Goal: Task Accomplishment & Management: Complete application form

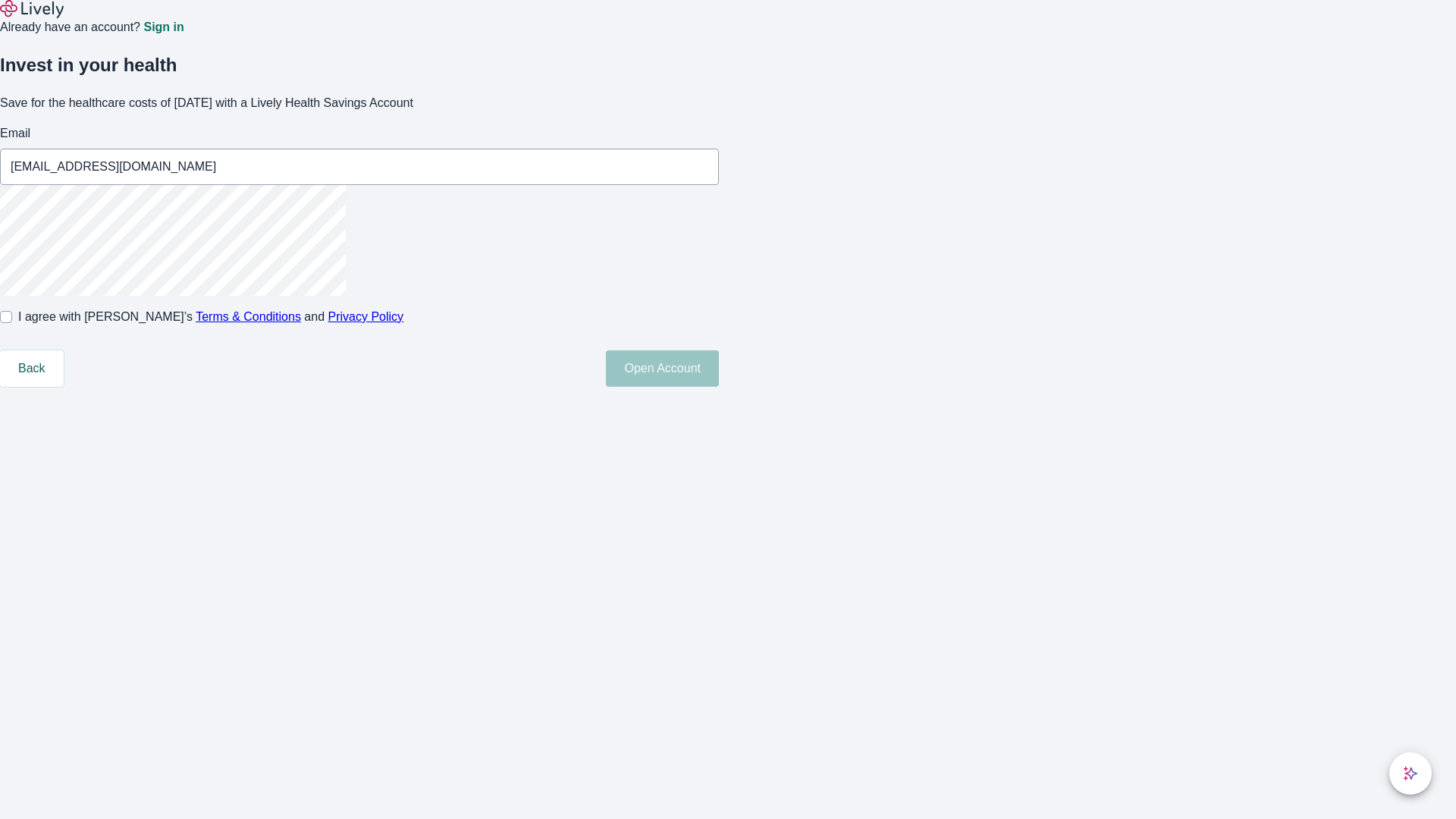
click at [12, 323] on input "I agree with Lively’s Terms & Conditions and Privacy Policy" at bounding box center [5, 316] width 12 height 12
checkbox input "true"
click at [719, 387] on button "Open Account" at bounding box center [662, 368] width 113 height 36
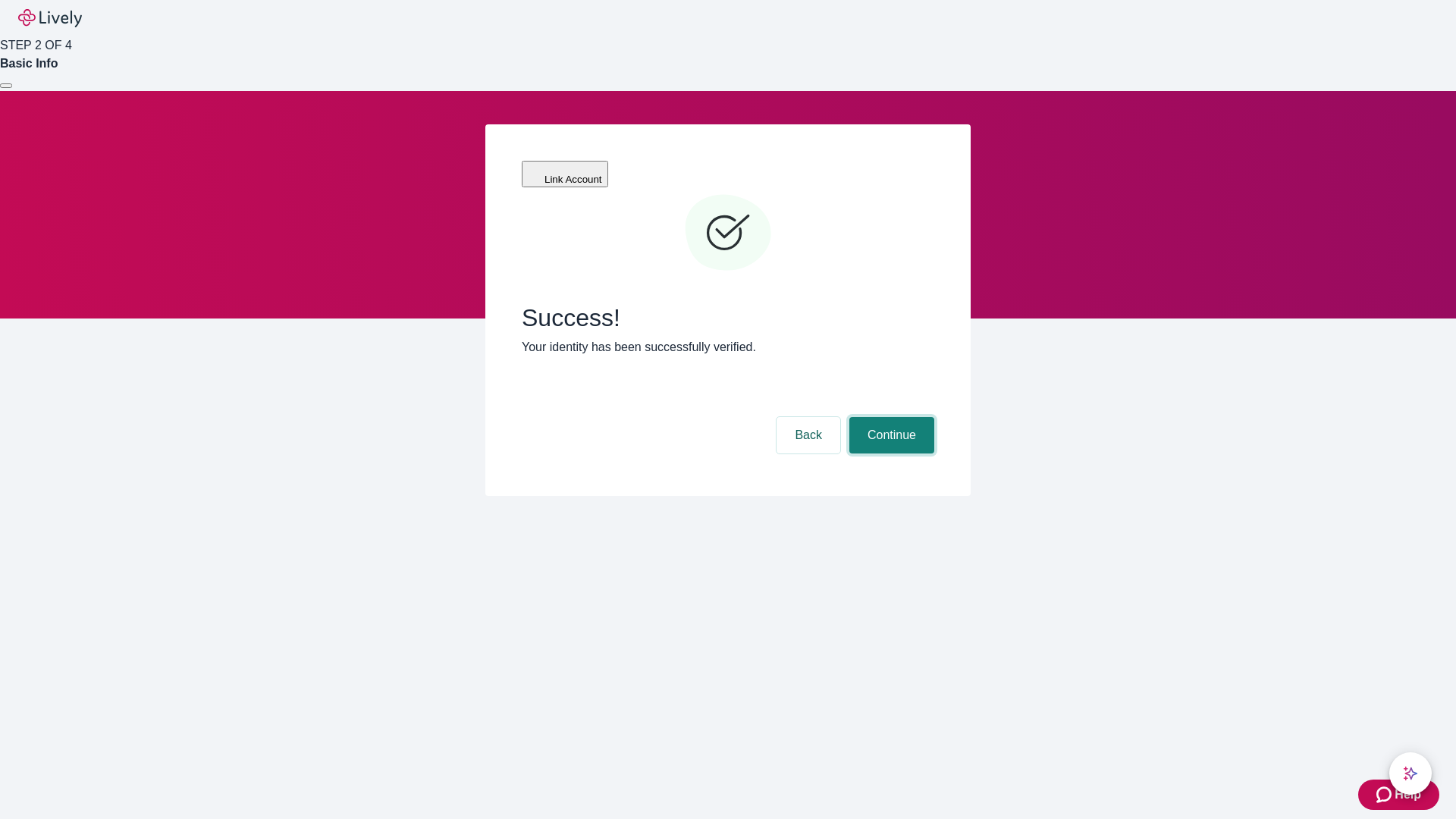
click at [890, 417] on button "Continue" at bounding box center [892, 435] width 85 height 36
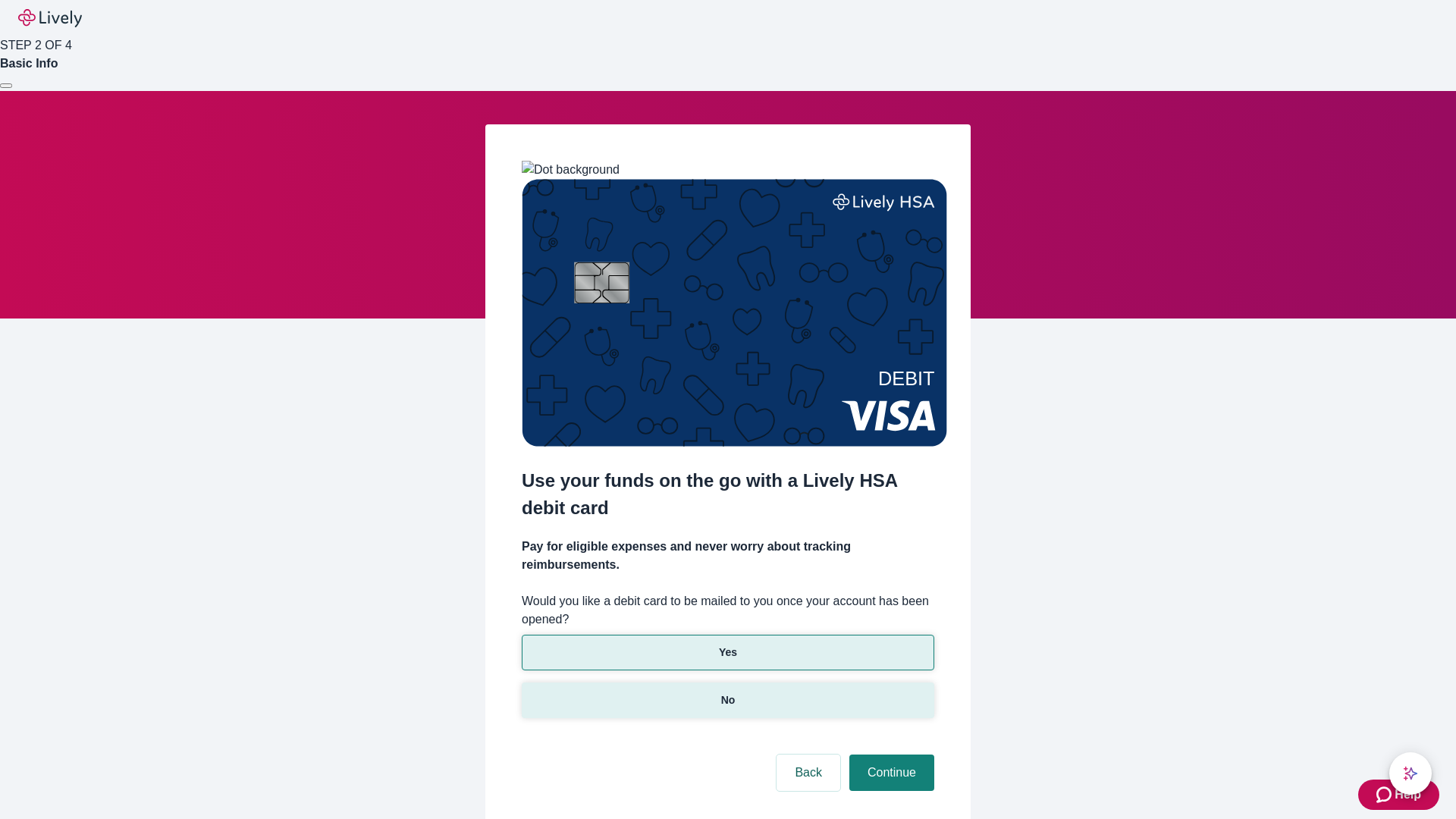
click at [728, 692] on p "No" at bounding box center [728, 700] width 14 height 16
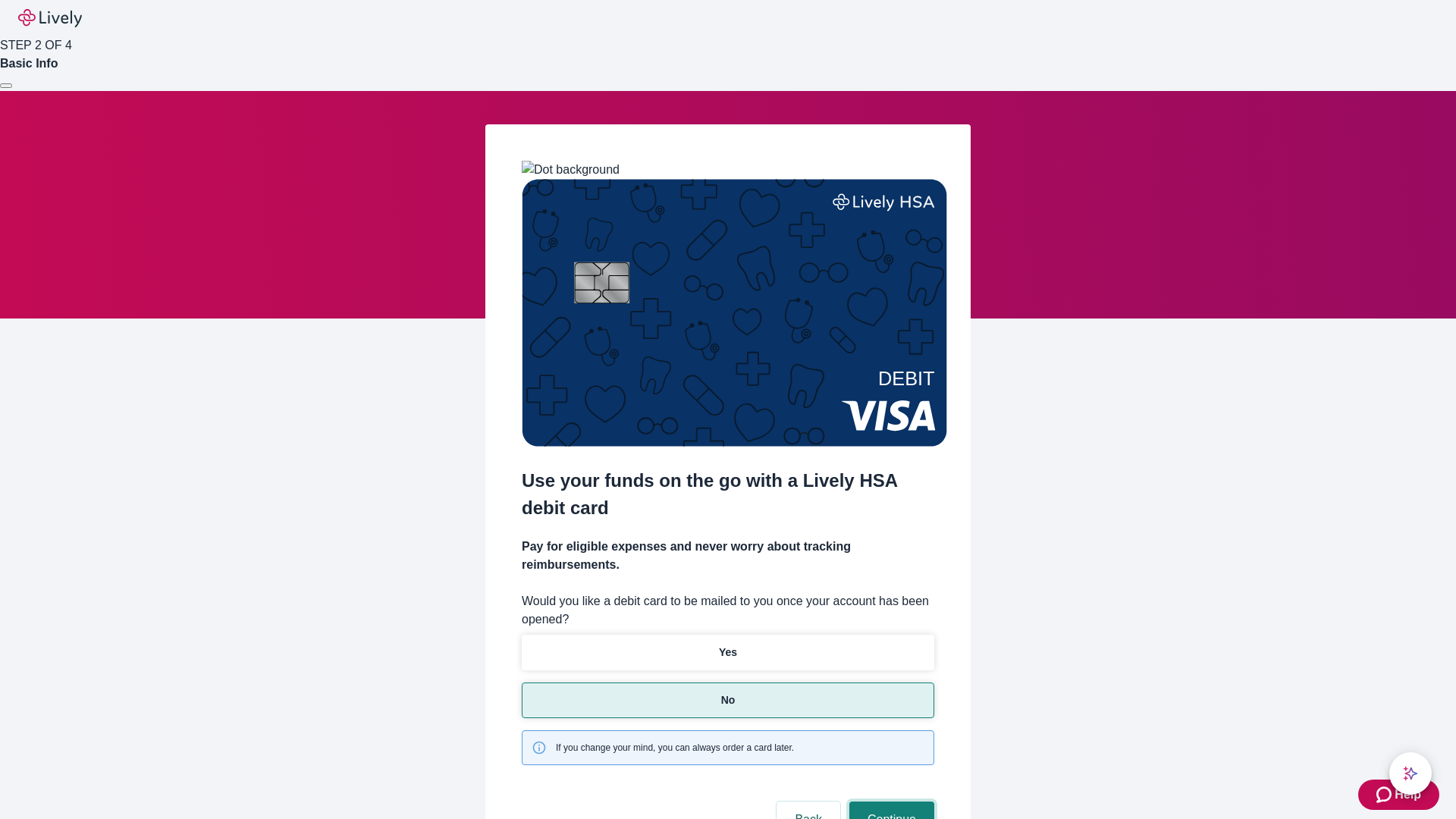
click at [890, 801] on button "Continue" at bounding box center [892, 819] width 85 height 36
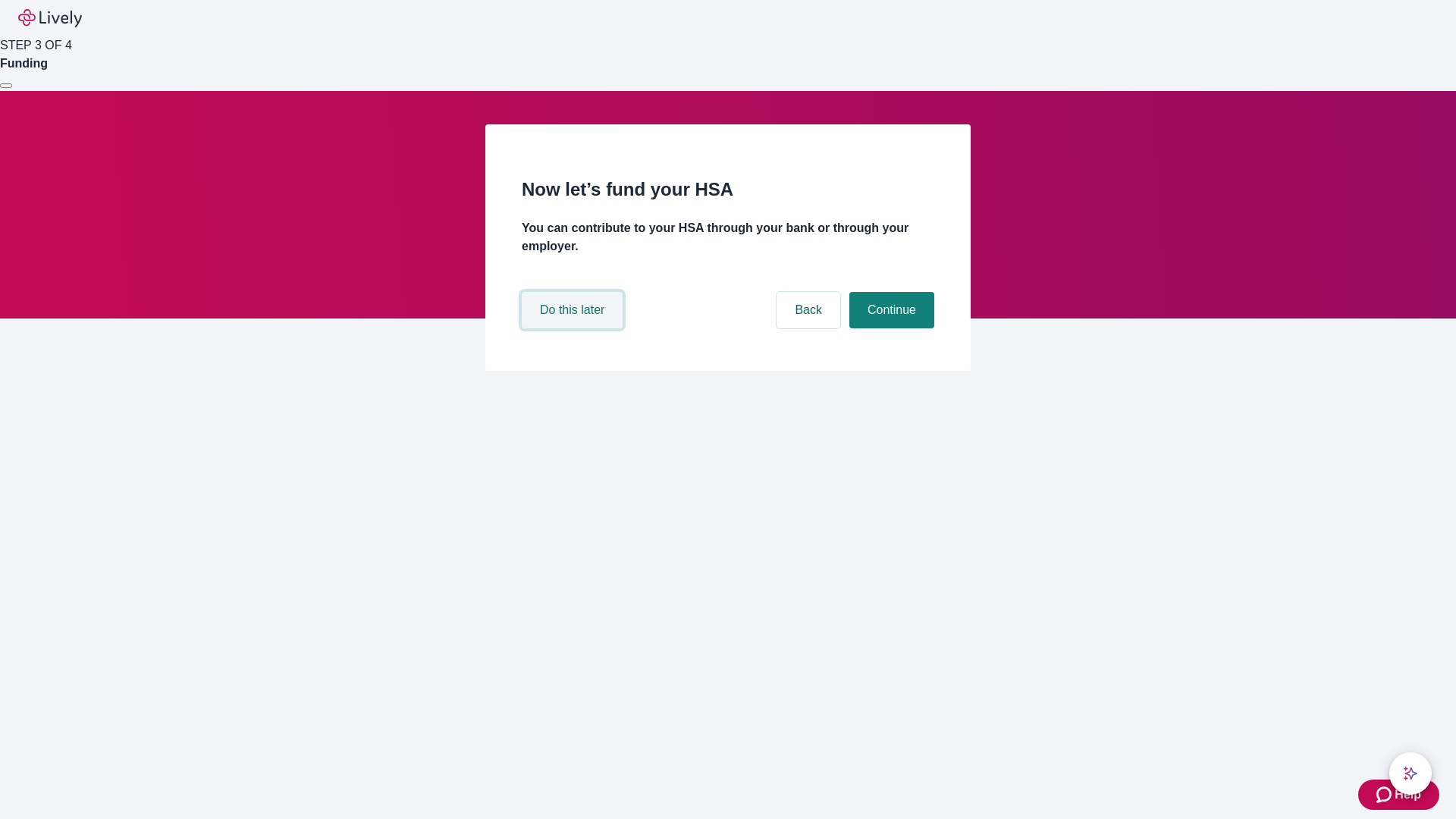
click at [575, 328] on button "Do this later" at bounding box center [572, 310] width 101 height 36
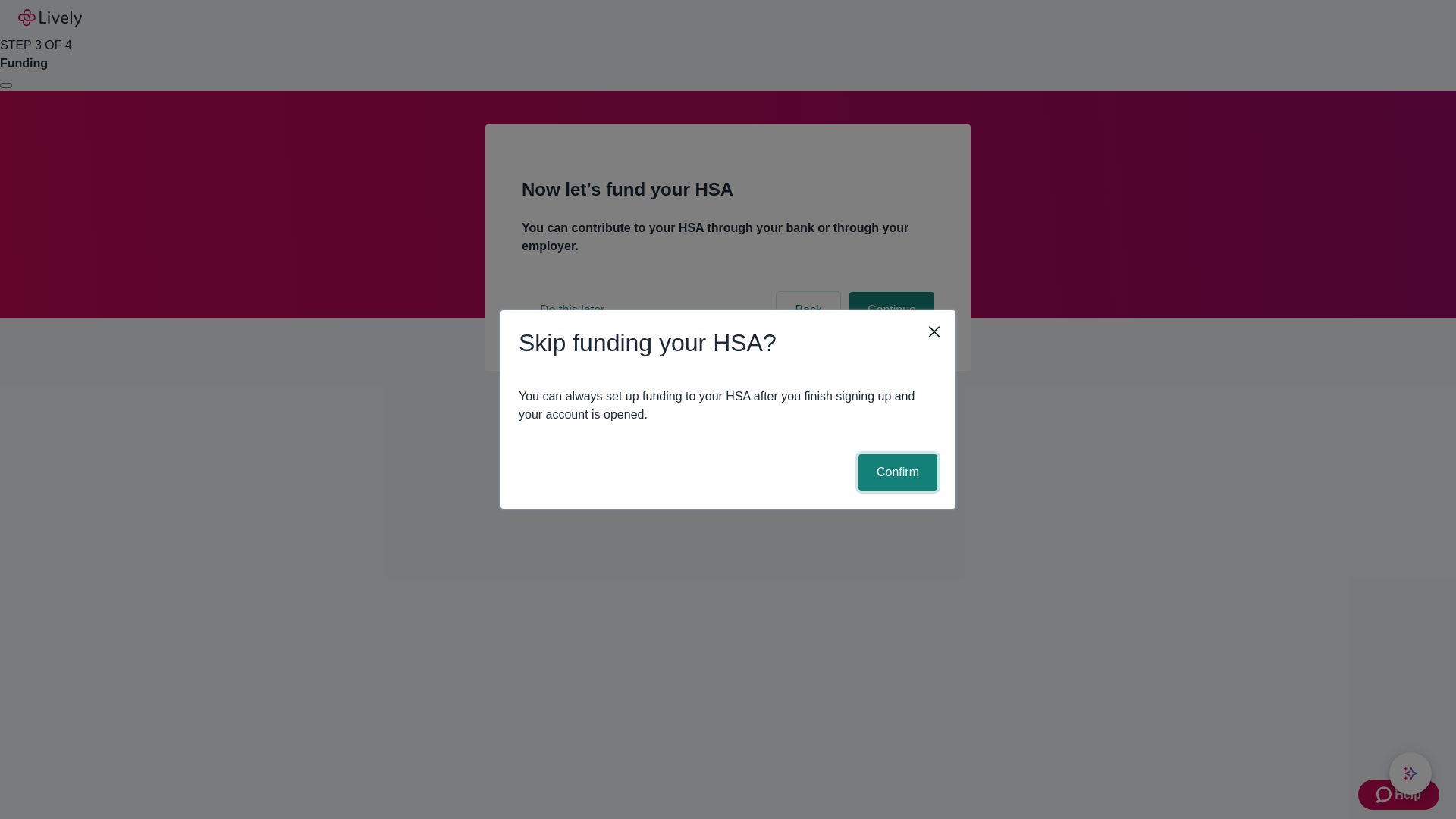
click at [896, 472] on button "Confirm" at bounding box center [898, 472] width 78 height 36
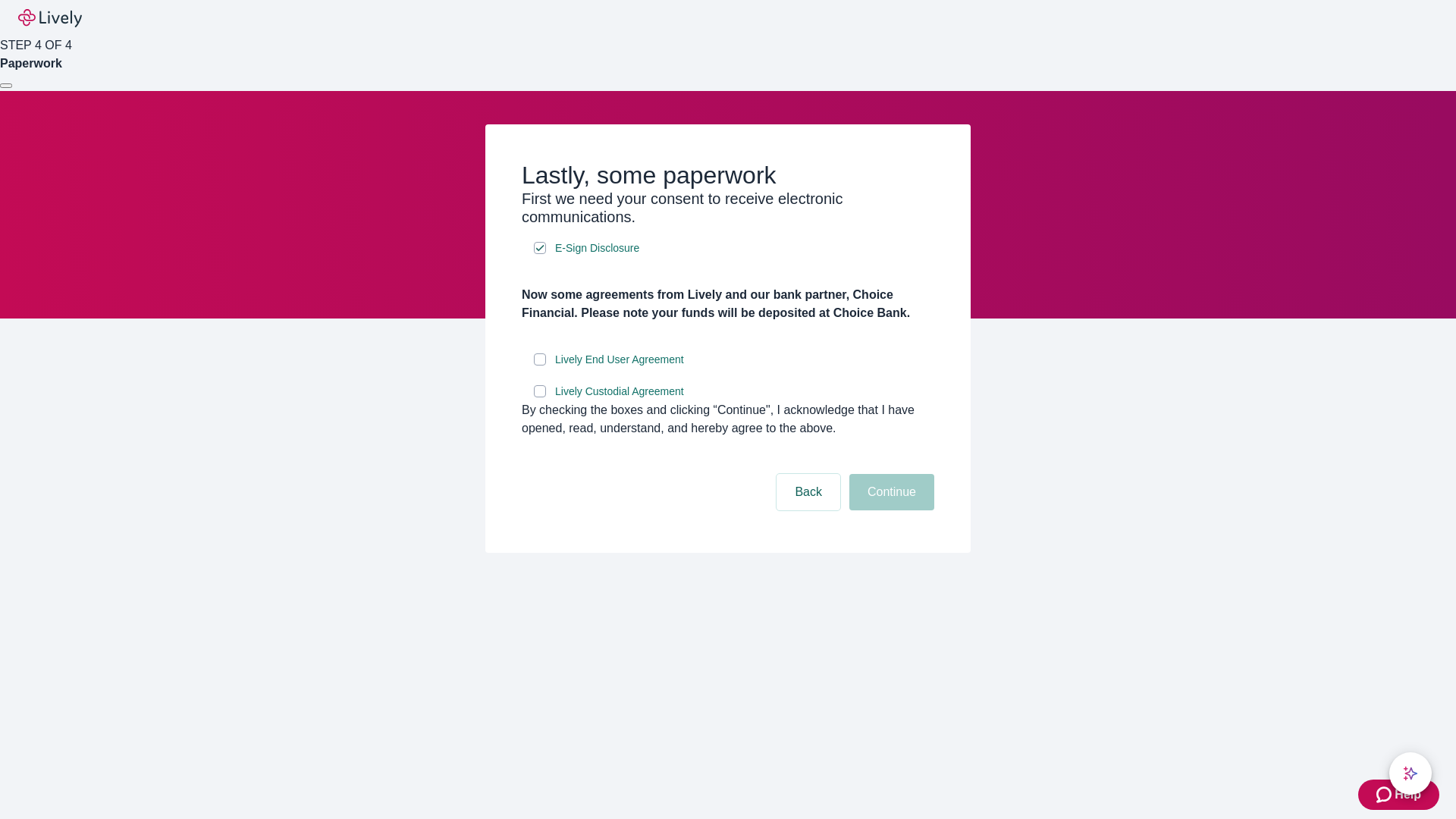
click at [540, 366] on input "Lively End User Agreement" at bounding box center [539, 359] width 12 height 12
checkbox input "true"
click at [540, 397] on input "Lively Custodial Agreement" at bounding box center [539, 391] width 12 height 12
checkbox input "true"
click at [890, 510] on button "Continue" at bounding box center [892, 492] width 85 height 36
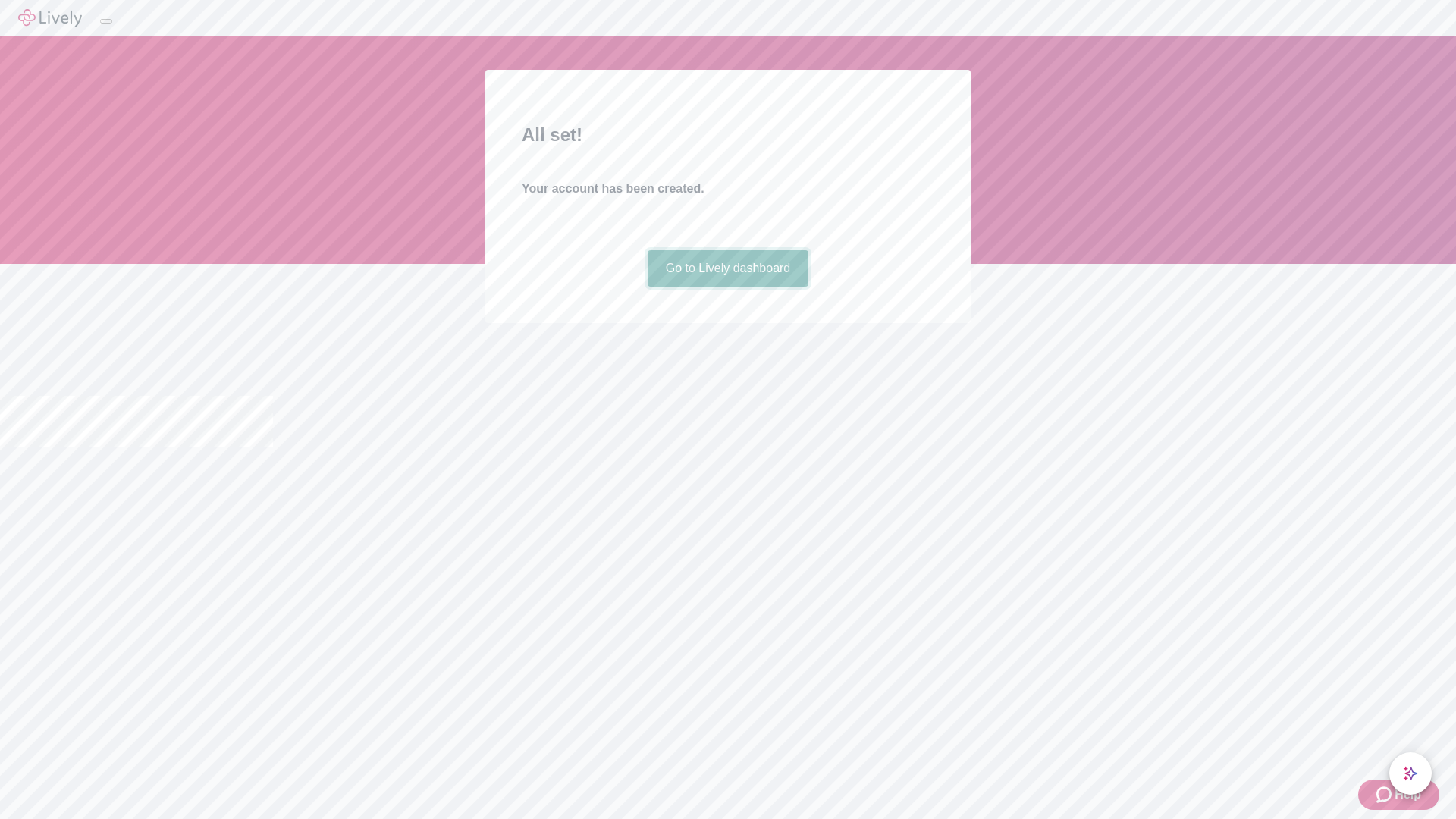
click at [728, 286] on link "Go to Lively dashboard" at bounding box center [728, 268] width 162 height 36
